Goal: Task Accomplishment & Management: Complete application form

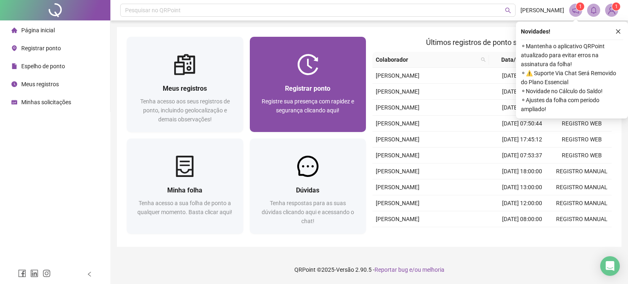
click at [289, 96] on div "Registrar ponto Registre sua presença com rapidez e segurança clicando aqui!" at bounding box center [308, 103] width 97 height 40
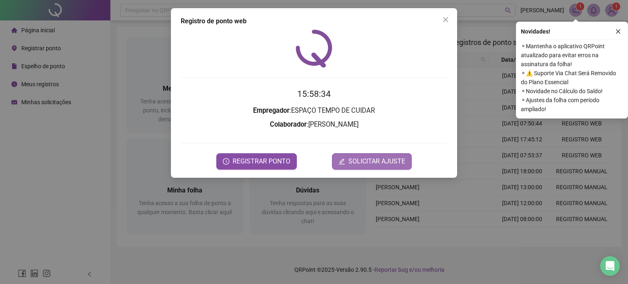
click at [359, 160] on span "SOLICITAR AJUSTE" at bounding box center [376, 162] width 57 height 10
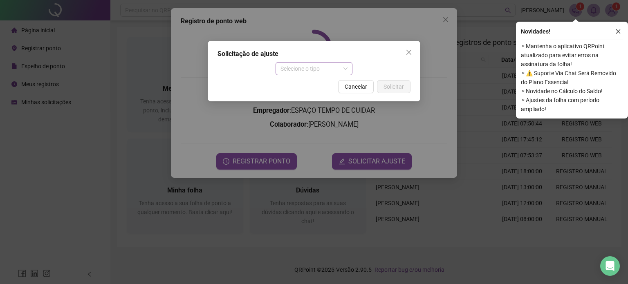
click at [305, 70] on span "Selecione o tipo" at bounding box center [314, 69] width 67 height 12
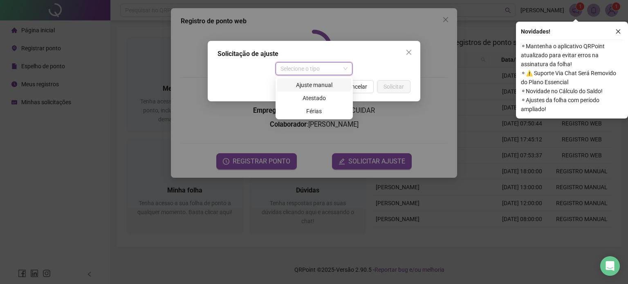
click at [309, 85] on div "Ajuste manual" at bounding box center [314, 85] width 64 height 9
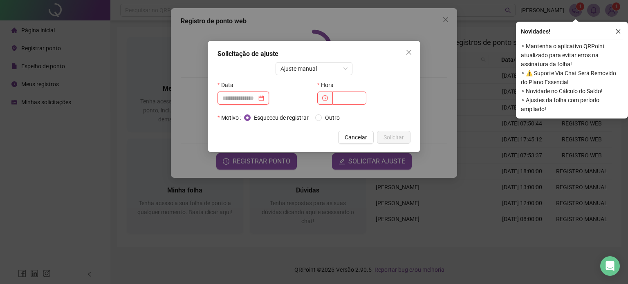
click at [245, 98] on input at bounding box center [239, 98] width 34 height 9
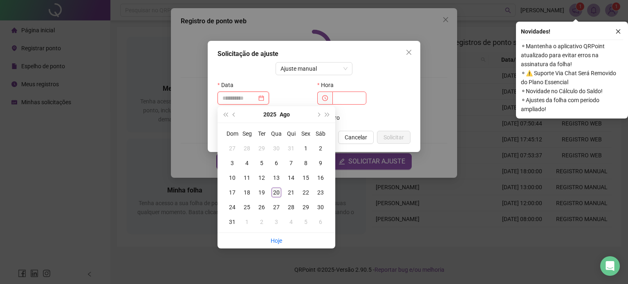
type input "**********"
click at [278, 191] on div "20" at bounding box center [277, 193] width 10 height 10
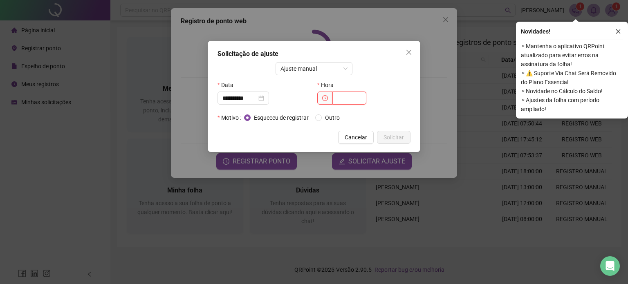
click at [340, 99] on input "text" at bounding box center [349, 98] width 34 height 13
type input "*****"
click at [399, 135] on span "Solicitar" at bounding box center [394, 137] width 20 height 9
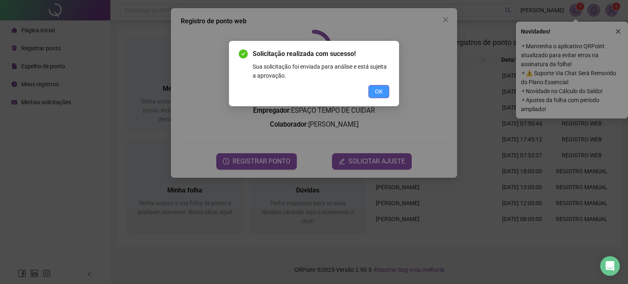
click at [383, 90] on button "OK" at bounding box center [378, 91] width 21 height 13
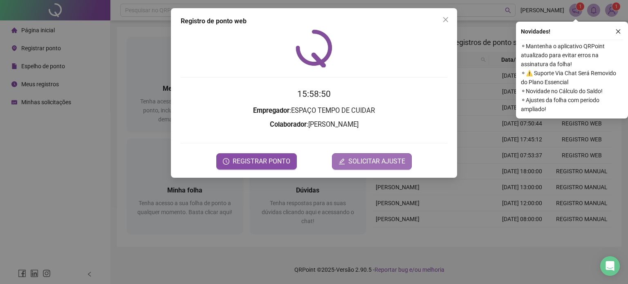
click at [363, 158] on span "SOLICITAR AJUSTE" at bounding box center [376, 162] width 57 height 10
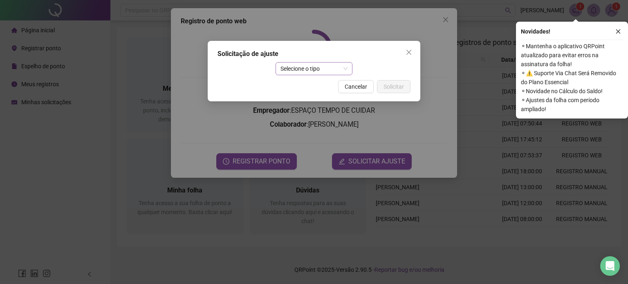
click at [323, 69] on span "Selecione o tipo" at bounding box center [314, 69] width 67 height 12
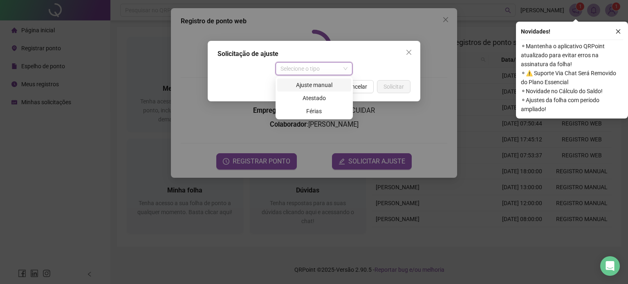
click at [323, 82] on div "Ajuste manual" at bounding box center [314, 85] width 64 height 9
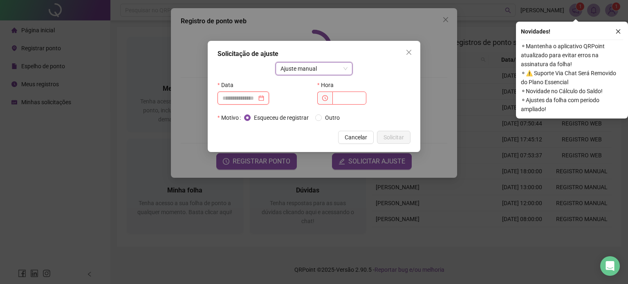
click at [257, 99] on input at bounding box center [239, 98] width 34 height 9
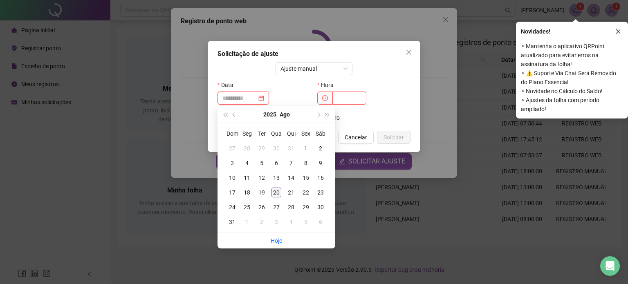
type input "**********"
click at [278, 193] on div "20" at bounding box center [277, 193] width 10 height 10
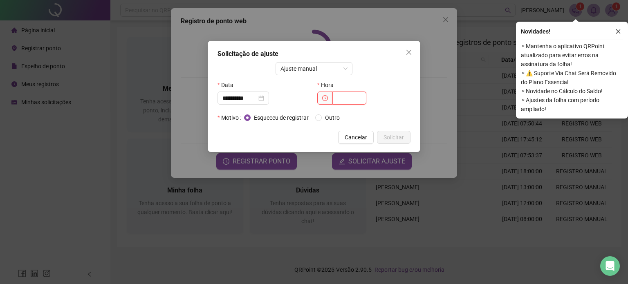
click at [358, 97] on input "text" at bounding box center [349, 98] width 34 height 13
type input "*****"
click at [400, 135] on span "Solicitar" at bounding box center [394, 137] width 20 height 9
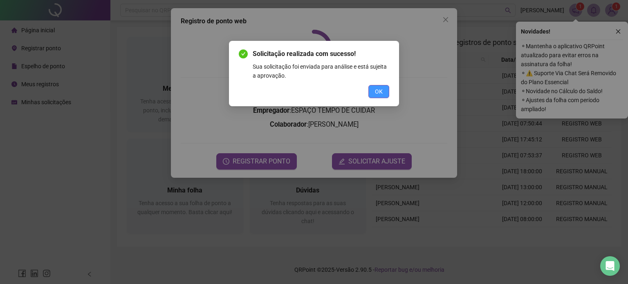
click at [382, 90] on span "OK" at bounding box center [379, 91] width 8 height 9
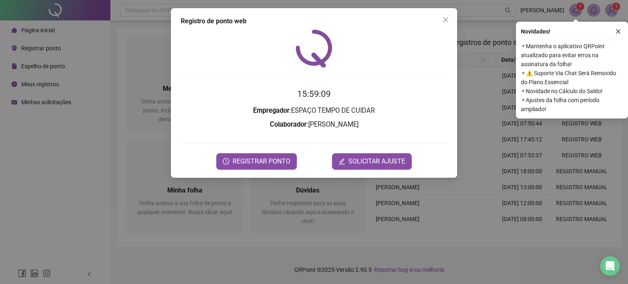
click at [620, 30] on icon "close" at bounding box center [618, 32] width 6 height 6
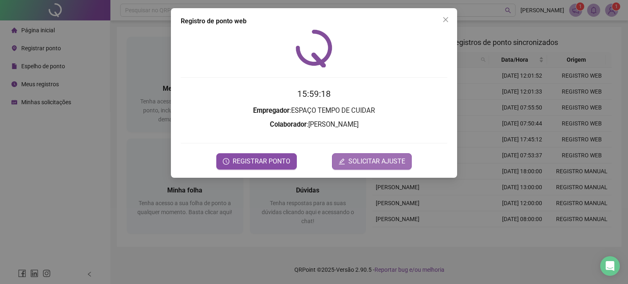
click at [362, 160] on span "SOLICITAR AJUSTE" at bounding box center [376, 162] width 57 height 10
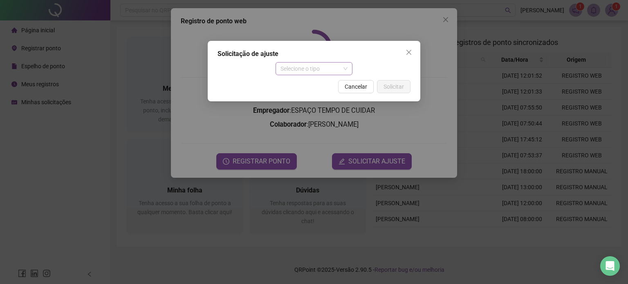
click at [326, 68] on span "Selecione o tipo" at bounding box center [314, 69] width 67 height 12
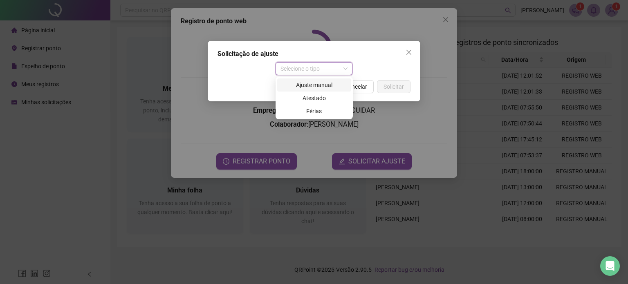
click at [316, 86] on div "Ajuste manual" at bounding box center [314, 85] width 64 height 9
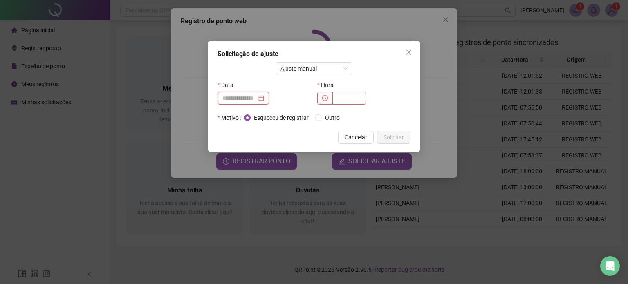
click at [241, 96] on input at bounding box center [239, 98] width 34 height 9
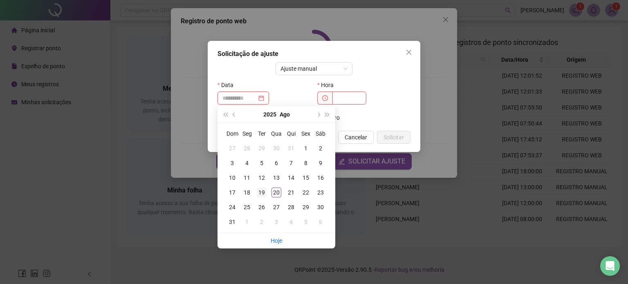
type input "**********"
click at [263, 194] on div "19" at bounding box center [262, 193] width 10 height 10
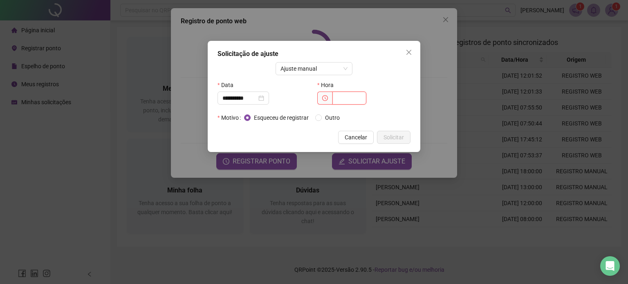
click at [348, 99] on input "text" at bounding box center [349, 98] width 34 height 13
type input "*****"
click at [394, 137] on span "Solicitar" at bounding box center [394, 137] width 20 height 9
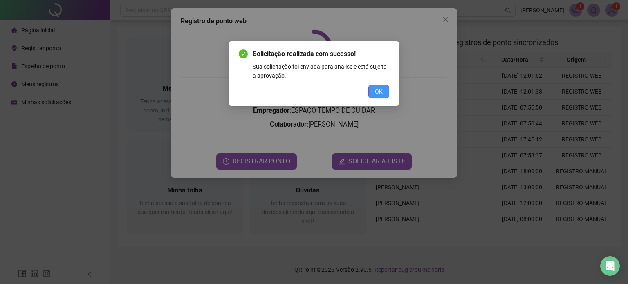
click at [379, 91] on span "OK" at bounding box center [379, 91] width 8 height 9
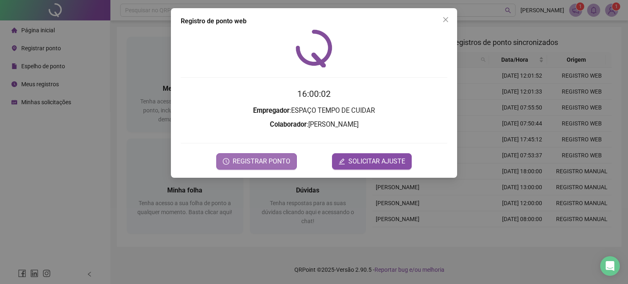
click at [279, 159] on span "REGISTRAR PONTO" at bounding box center [262, 162] width 58 height 10
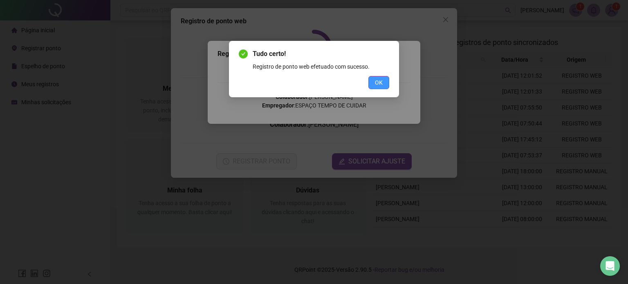
click at [382, 78] on span "OK" at bounding box center [379, 82] width 8 height 9
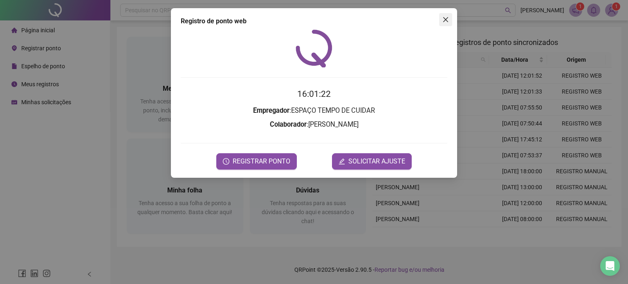
click at [450, 20] on span "Close" at bounding box center [445, 19] width 13 height 7
